Goal: Information Seeking & Learning: Learn about a topic

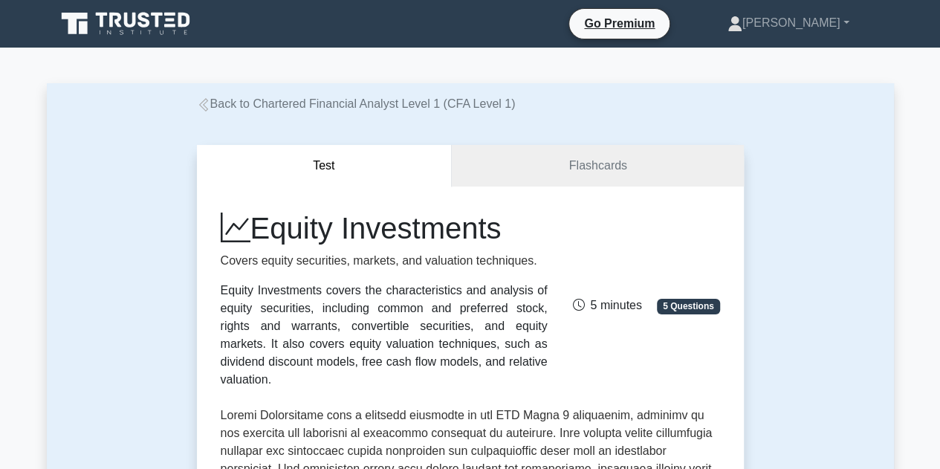
scroll to position [94, 0]
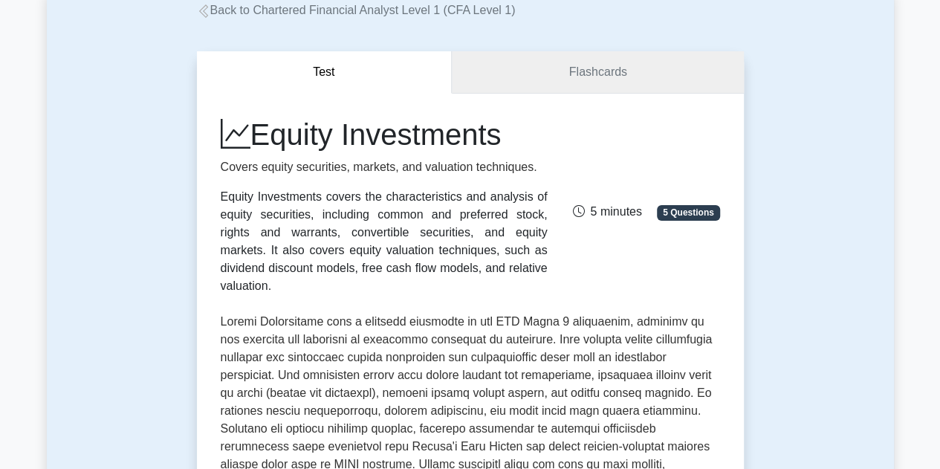
click at [509, 75] on link "Flashcards" at bounding box center [597, 72] width 291 height 42
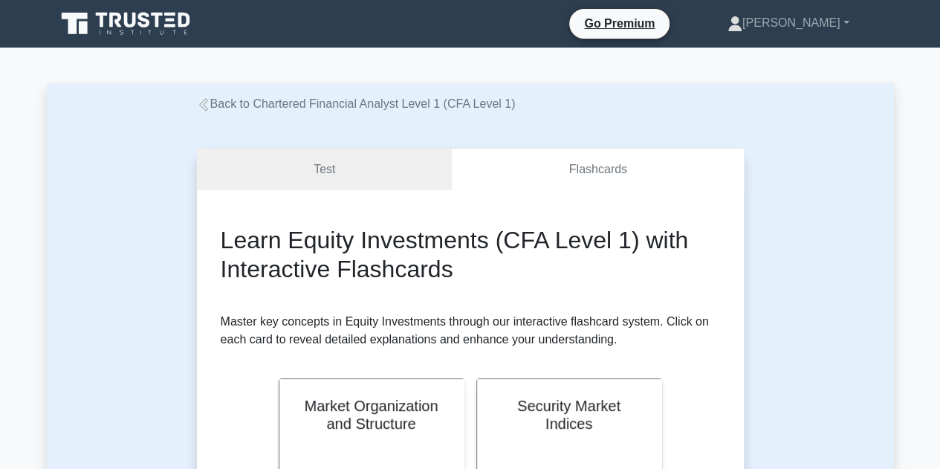
click at [151, 19] on icon at bounding box center [127, 24] width 143 height 28
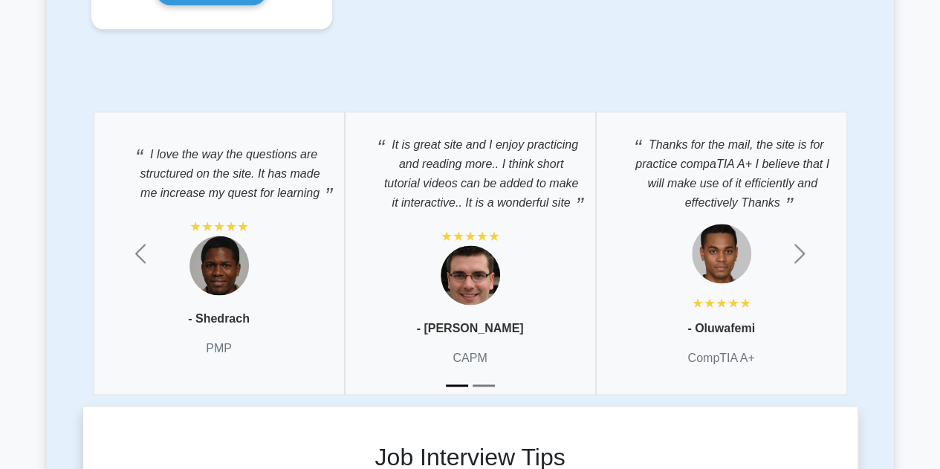
scroll to position [3822, 0]
